Goal: Information Seeking & Learning: Learn about a topic

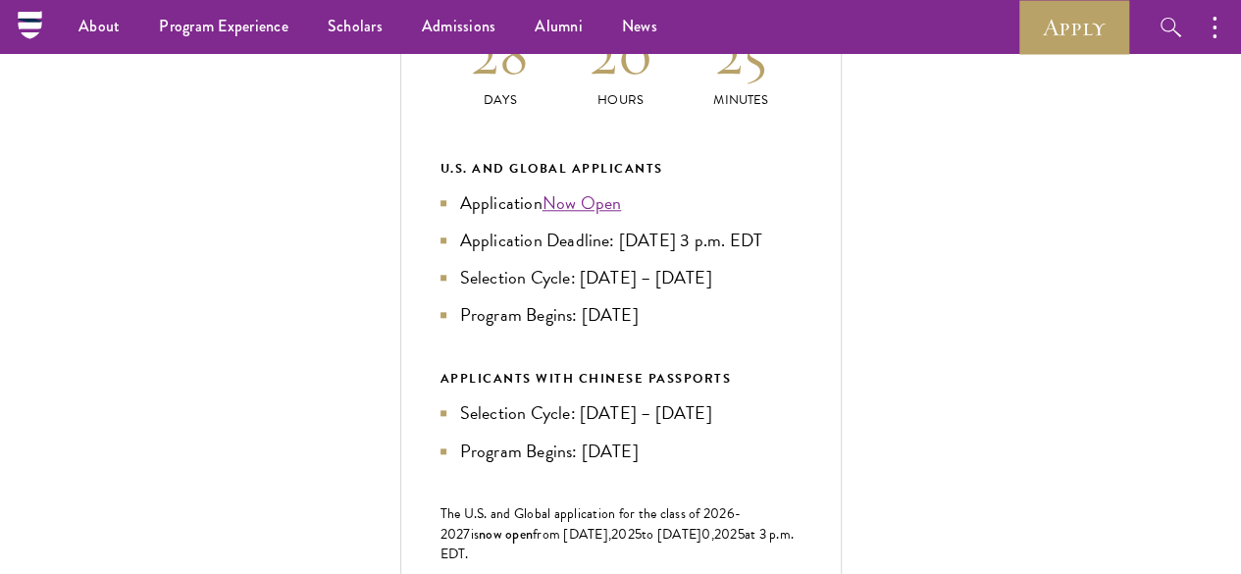
scroll to position [875, 0]
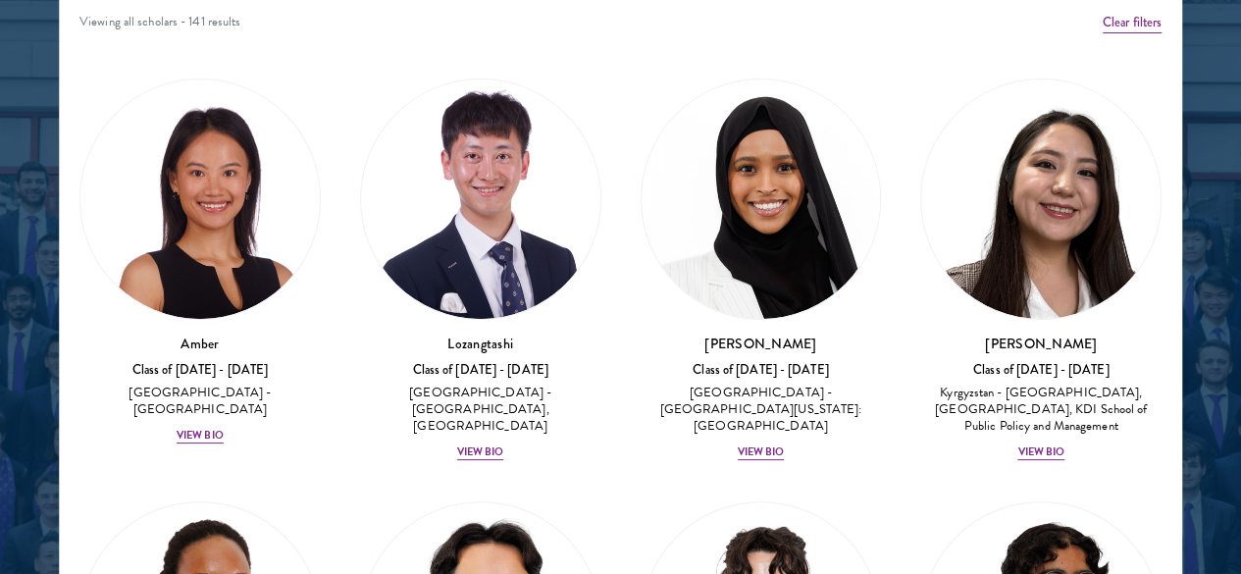
scroll to position [2570, 0]
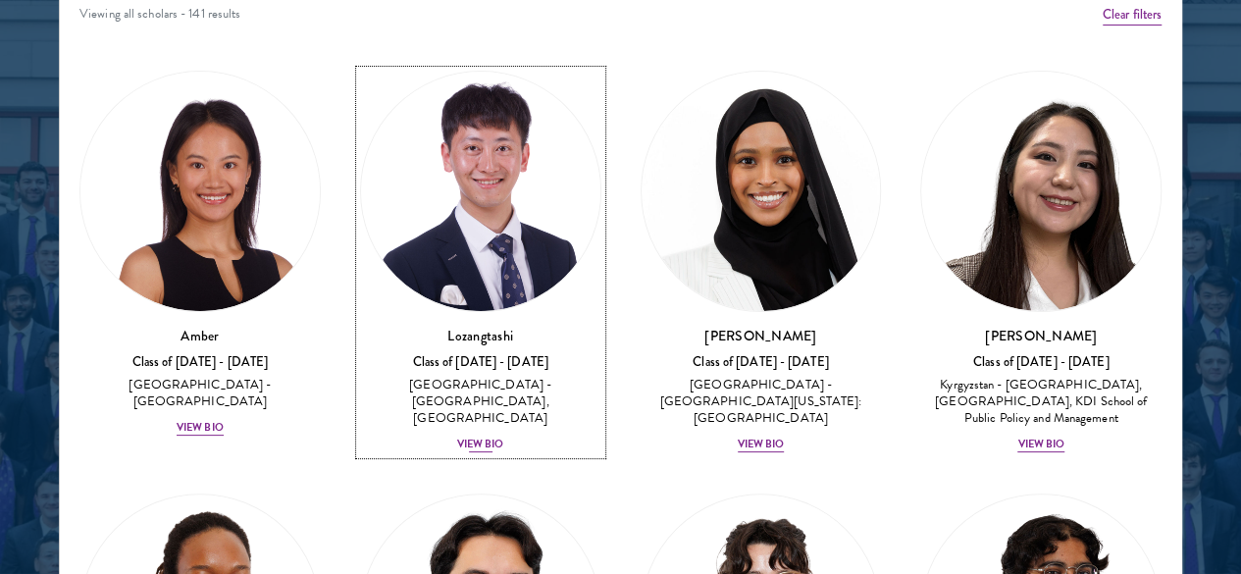
click at [412, 326] on div "Lozangtashi Class of [DATE] - [DATE] [GEOGRAPHIC_DATA] - [GEOGRAPHIC_DATA], [GE…" at bounding box center [480, 390] width 241 height 129
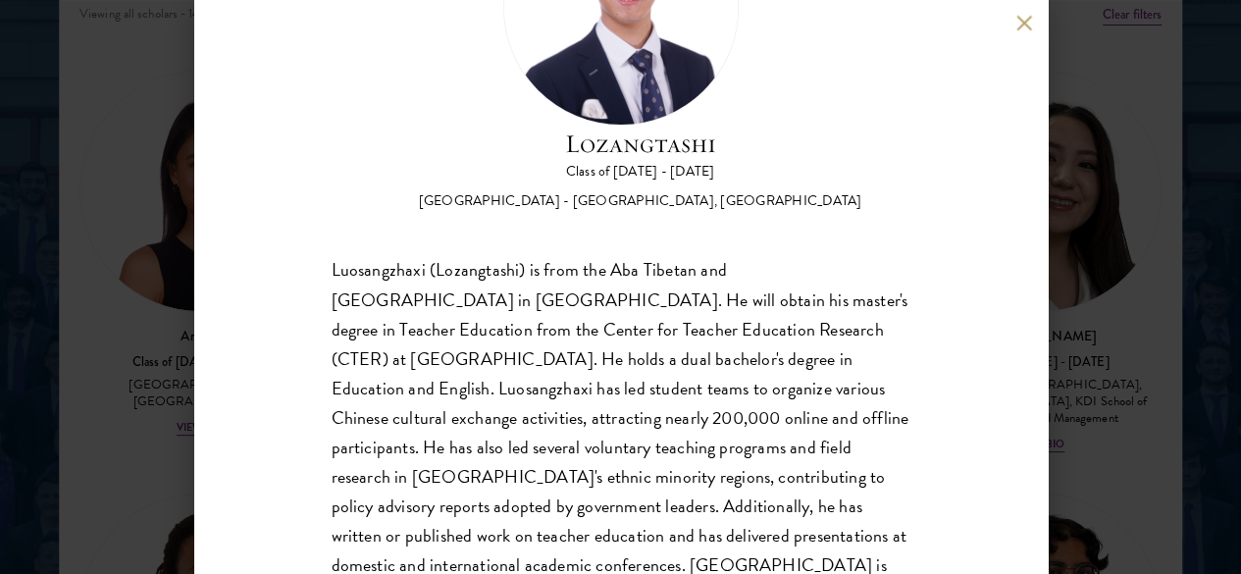
scroll to position [169, 0]
click at [1130, 450] on div "Lozangtashi Class of [DATE] - [DATE] [GEOGRAPHIC_DATA] - [GEOGRAPHIC_DATA], [GE…" at bounding box center [620, 287] width 1241 height 574
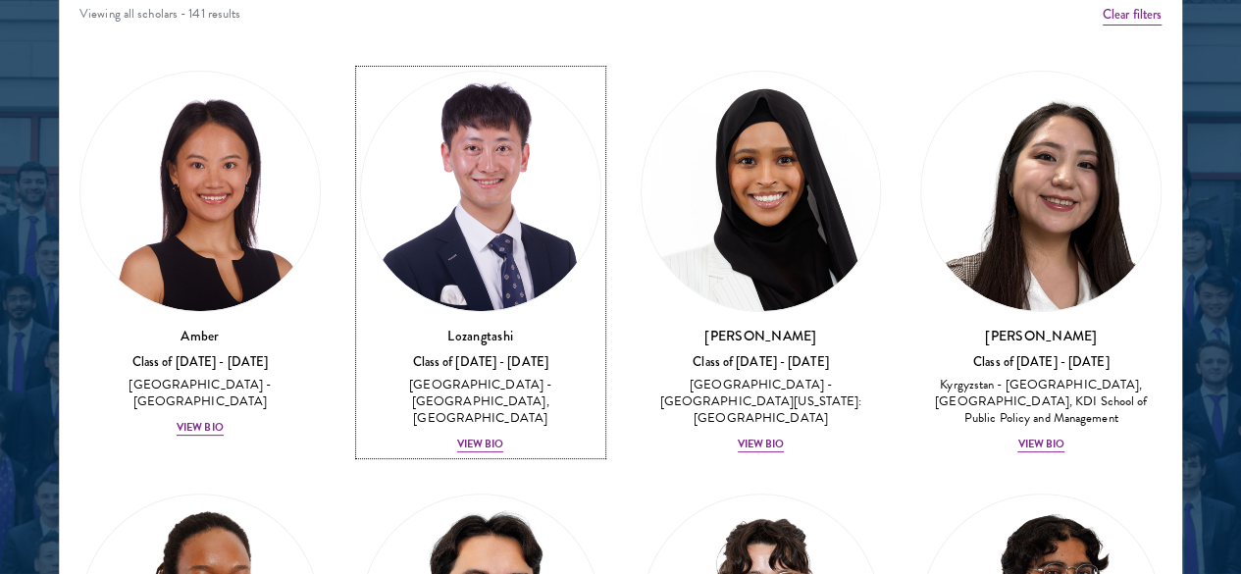
scroll to position [513, 0]
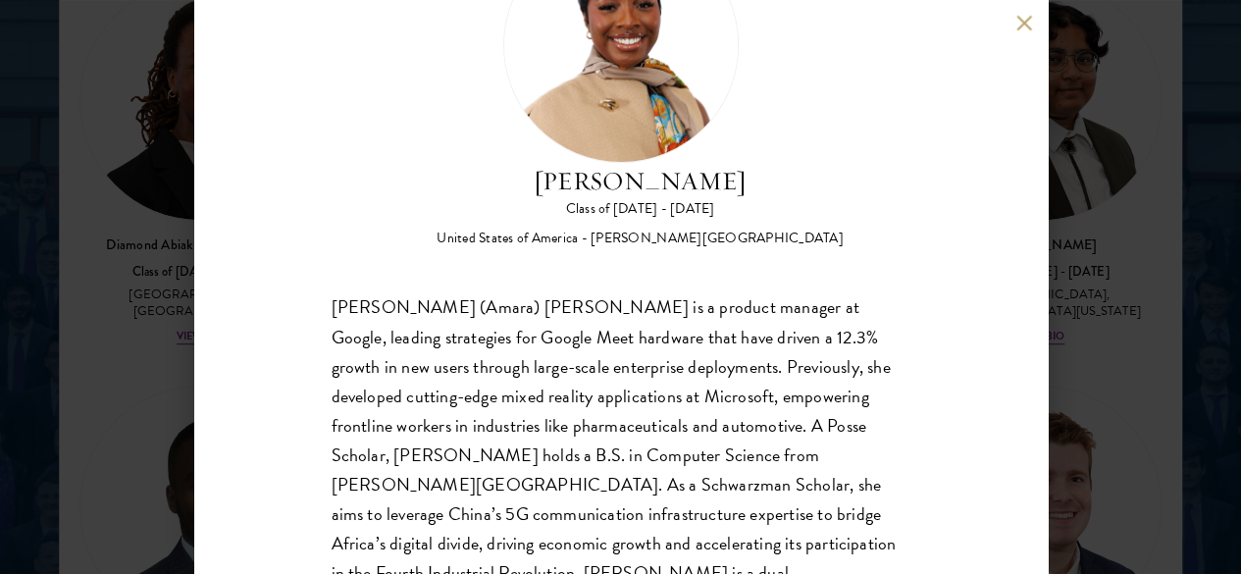
scroll to position [147, 0]
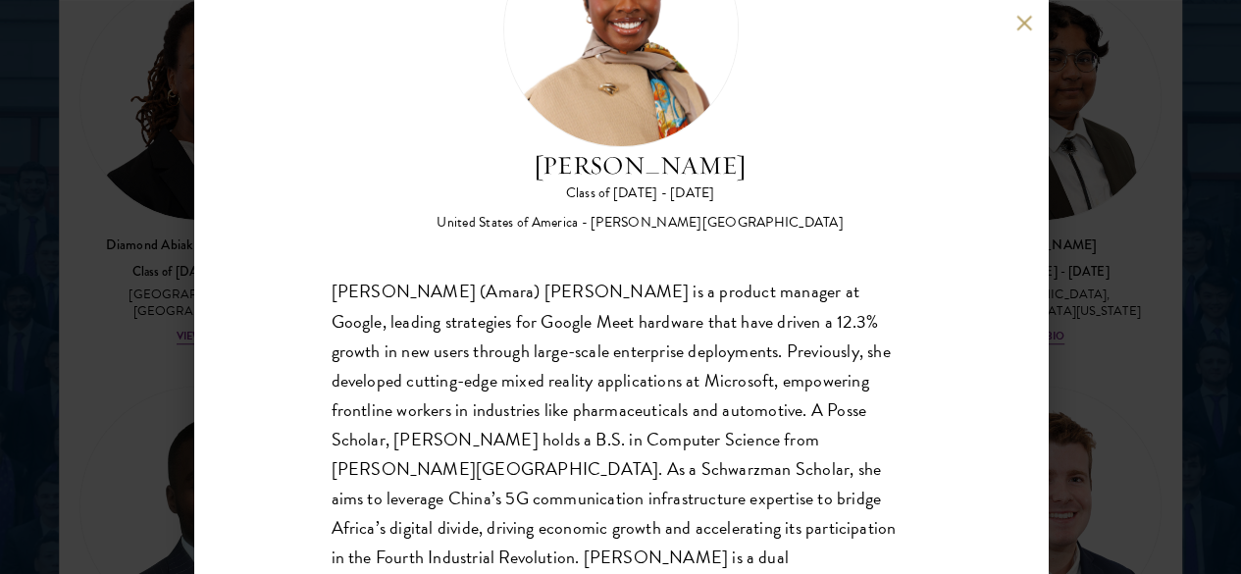
click at [347, 278] on div "[PERSON_NAME] (Amara) [PERSON_NAME] is a product manager at Google, leading str…" at bounding box center [621, 455] width 579 height 354
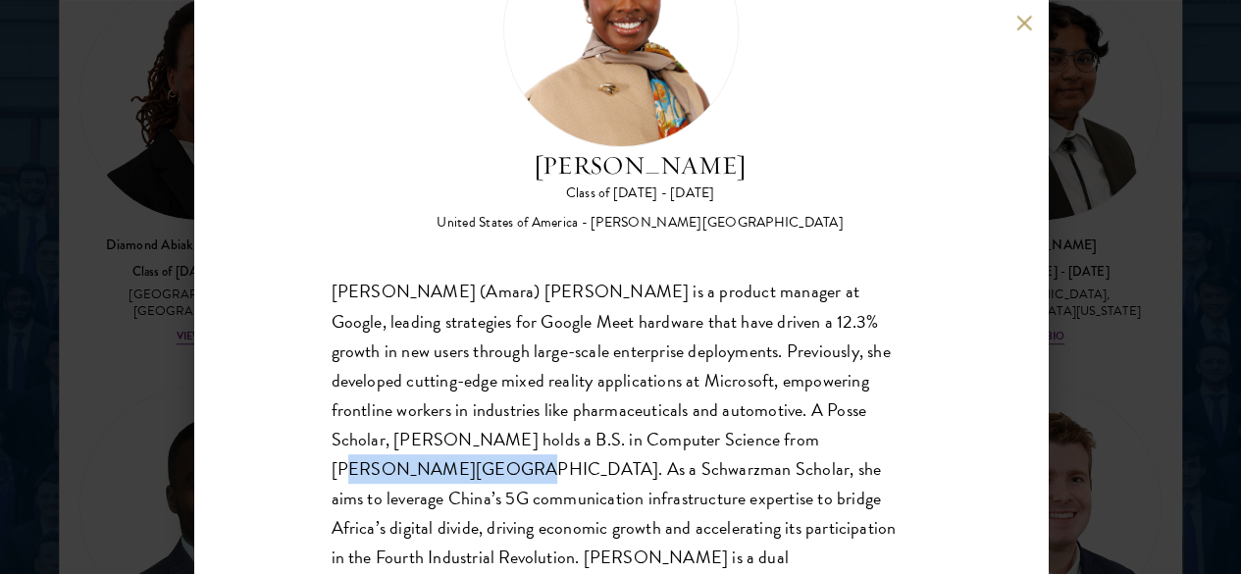
drag, startPoint x: 323, startPoint y: 399, endPoint x: 484, endPoint y: 403, distance: 160.9
click at [484, 403] on div "[PERSON_NAME] Class of [DATE] - [DATE] [GEOGRAPHIC_DATA] - [PERSON_NAME][GEOGRA…" at bounding box center [620, 287] width 853 height 574
copy div "Schwarzman Scholar"
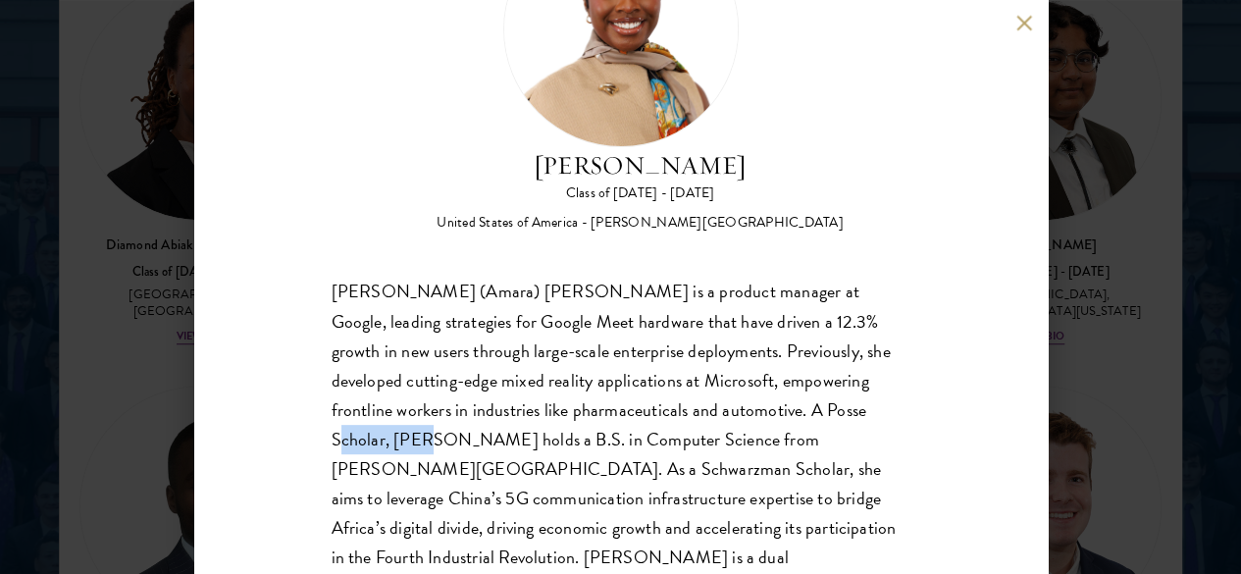
drag, startPoint x: 386, startPoint y: 369, endPoint x: 469, endPoint y: 374, distance: 83.5
click at [469, 374] on div "[PERSON_NAME] (Amara) [PERSON_NAME] is a product manager at Google, leading str…" at bounding box center [621, 455] width 579 height 354
copy div "holds a B.S."
